Goal: Transaction & Acquisition: Subscribe to service/newsletter

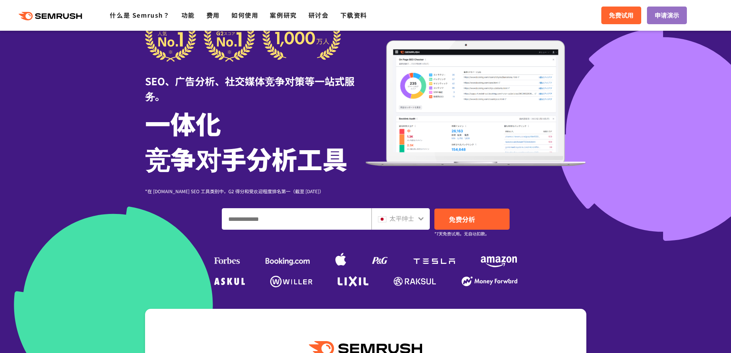
scroll to position [41, 0]
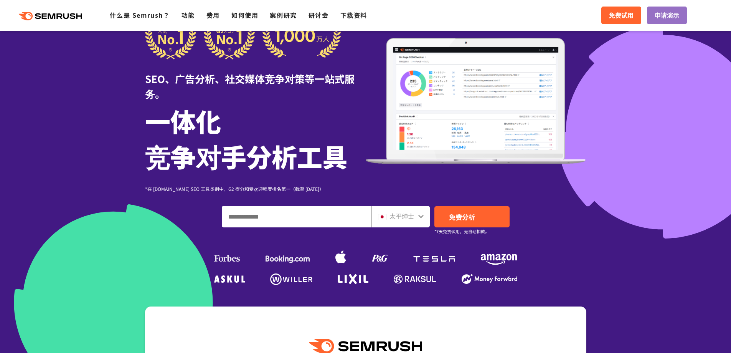
click at [415, 216] on div "太平绅士" at bounding box center [399, 216] width 42 height 10
click at [422, 216] on icon at bounding box center [421, 216] width 5 height 3
click at [419, 216] on icon at bounding box center [421, 216] width 6 height 6
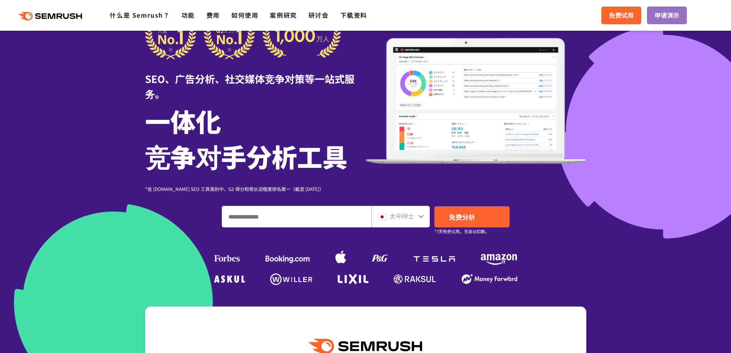
click at [290, 213] on input "输入域名、关键字或 URL" at bounding box center [296, 216] width 149 height 21
click at [381, 218] on img at bounding box center [382, 217] width 8 height 6
click at [387, 215] on div "太平绅士" at bounding box center [399, 216] width 42 height 10
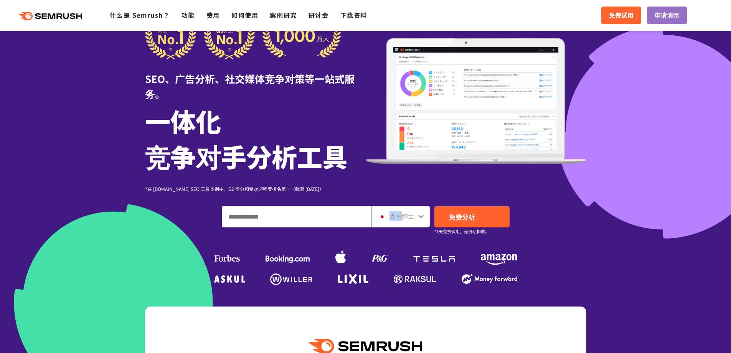
click at [401, 215] on font "太平绅士" at bounding box center [402, 215] width 25 height 9
click at [424, 216] on div "太平绅士" at bounding box center [401, 217] width 58 height 22
click at [420, 217] on icon at bounding box center [421, 216] width 5 height 3
click at [420, 217] on icon at bounding box center [421, 216] width 6 height 6
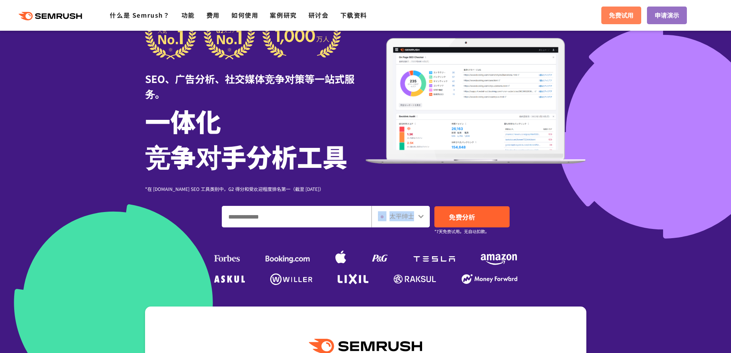
click at [621, 20] on span "免费试用" at bounding box center [621, 15] width 25 height 10
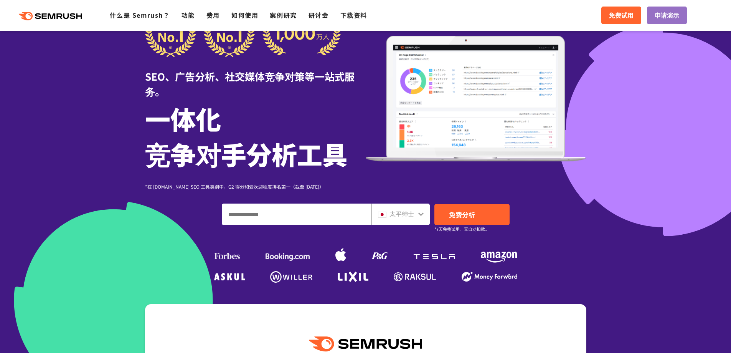
scroll to position [43, 0]
click at [421, 215] on icon at bounding box center [421, 213] width 5 height 3
click at [386, 217] on img at bounding box center [382, 215] width 8 height 6
click at [381, 217] on img at bounding box center [382, 215] width 8 height 6
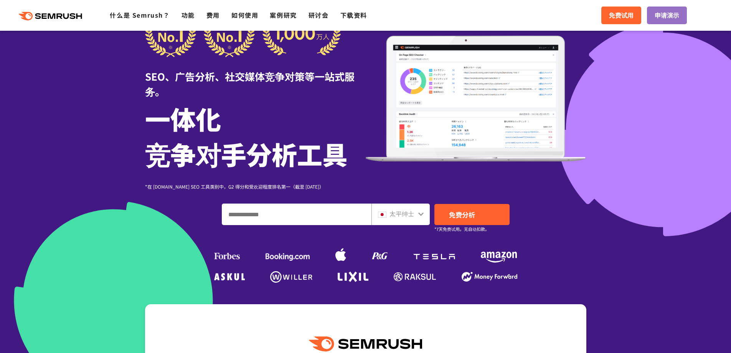
click at [381, 217] on img at bounding box center [382, 215] width 8 height 6
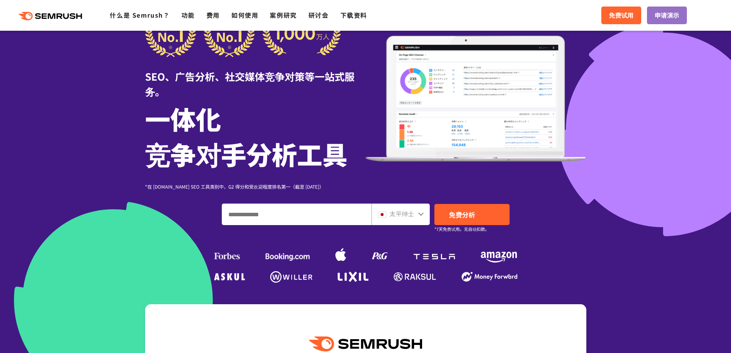
click at [381, 217] on img at bounding box center [382, 215] width 8 height 6
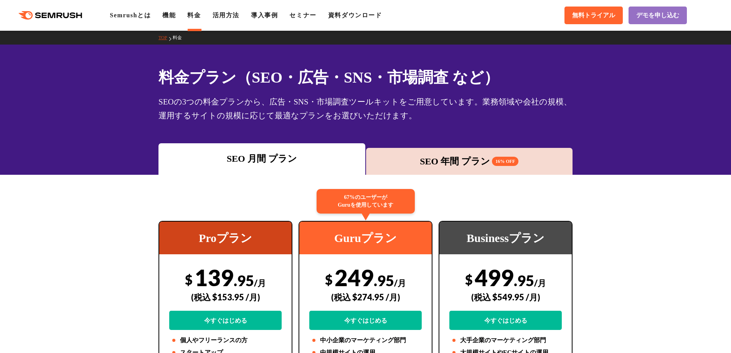
click at [525, 172] on div "SEO 年間 プラン 16% OFF" at bounding box center [469, 161] width 207 height 27
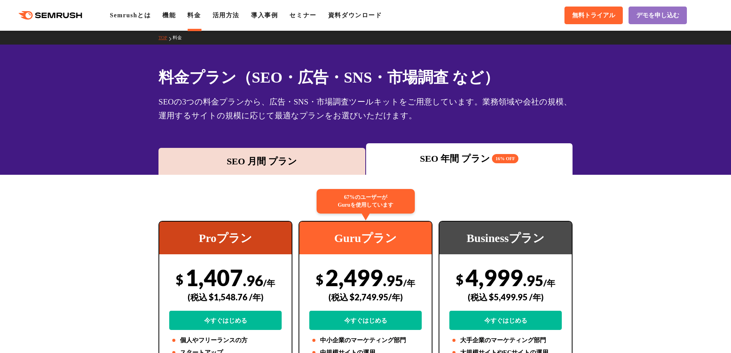
click at [214, 156] on div "SEO 月間 プラン" at bounding box center [261, 161] width 199 height 14
